Goal: Find specific page/section: Find specific page/section

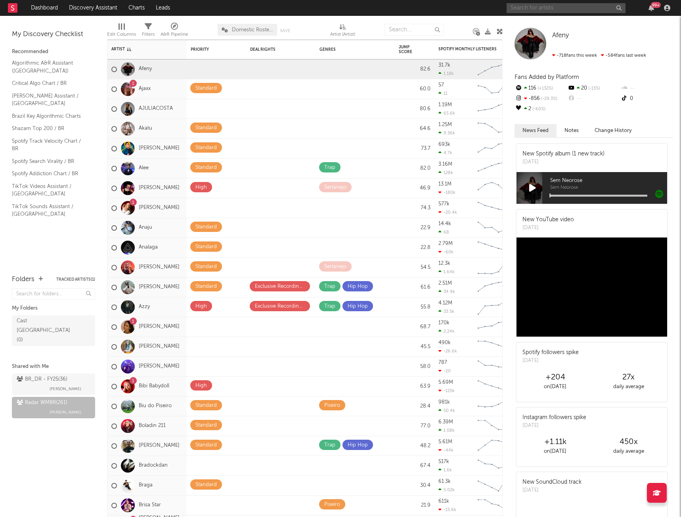
click at [586, 9] on input "text" at bounding box center [566, 8] width 119 height 10
click at [522, 9] on input "text" at bounding box center [566, 8] width 119 height 10
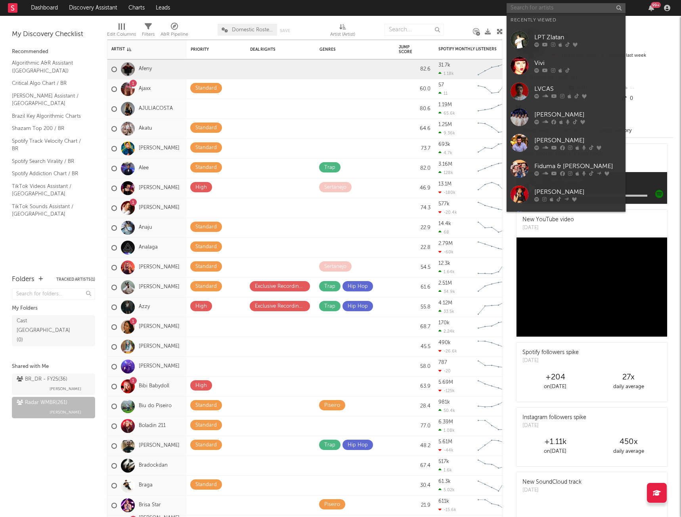
paste input "[PERSON_NAME]"
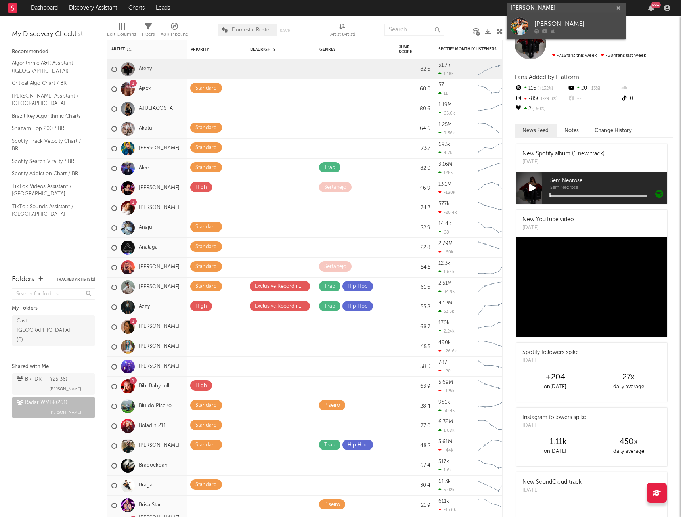
type input "[PERSON_NAME]"
click at [577, 27] on div "[PERSON_NAME]" at bounding box center [578, 24] width 87 height 10
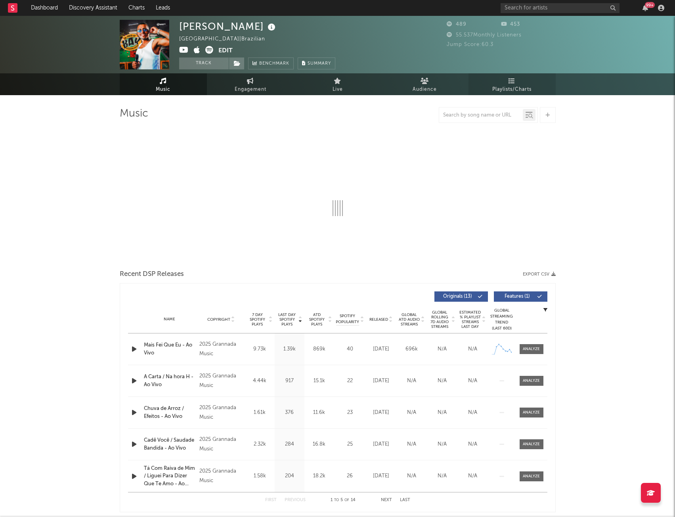
select select "1w"
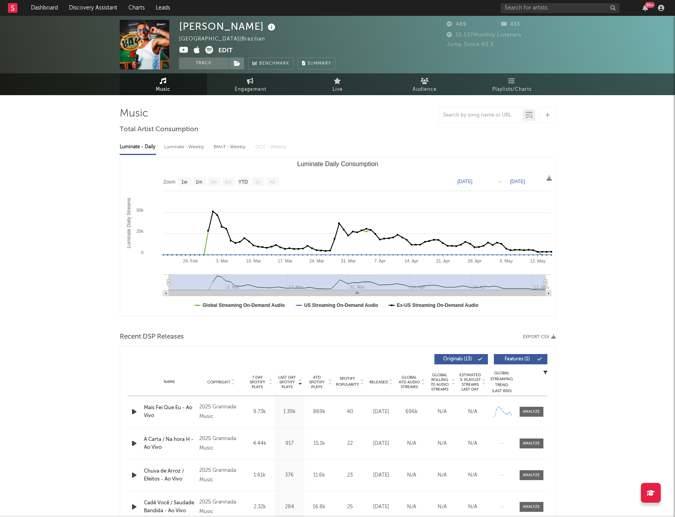
click at [609, 50] on div "[PERSON_NAME] [GEOGRAPHIC_DATA] | Brazilian Edit Track Benchmark Summary 489 45…" at bounding box center [337, 44] width 675 height 57
